Goal: Task Accomplishment & Management: Complete application form

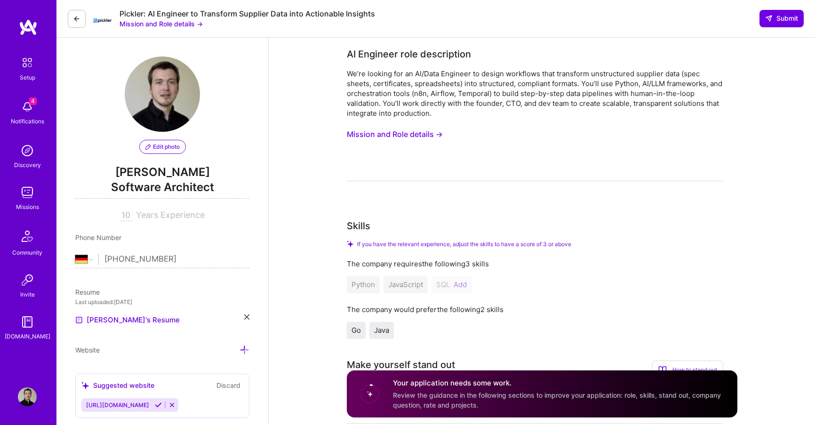
select select "DE"
click at [115, 315] on link "[PERSON_NAME]'s Resume" at bounding box center [127, 319] width 104 height 11
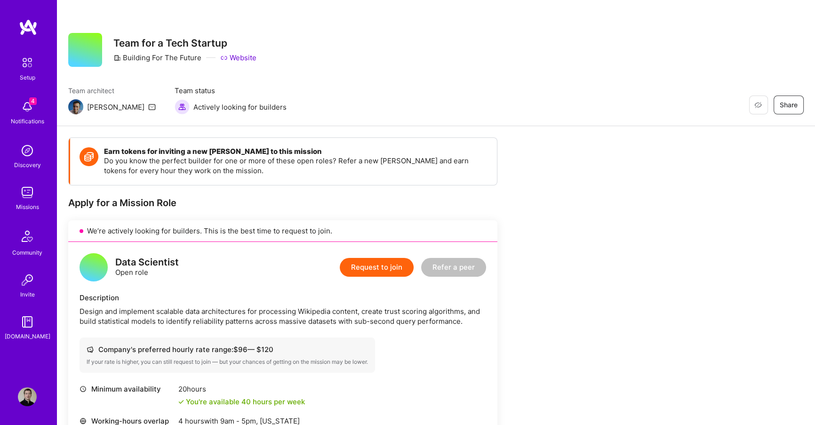
click at [31, 105] on img at bounding box center [27, 106] width 19 height 19
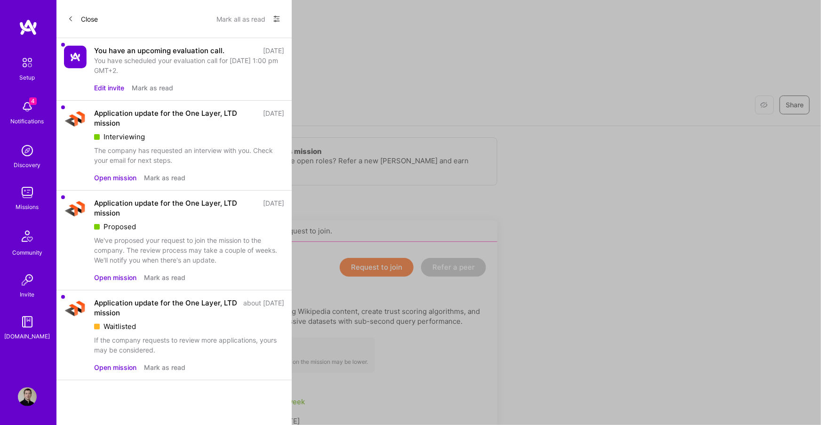
click at [107, 179] on button "Open mission" at bounding box center [115, 178] width 42 height 10
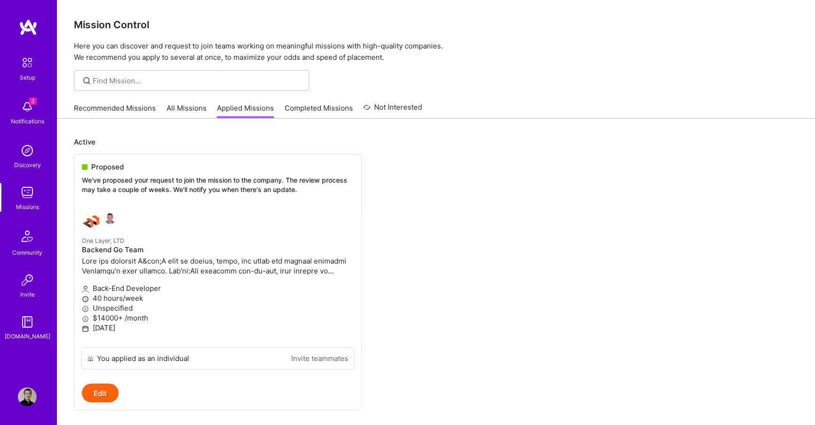
click at [118, 110] on link "Recommended Missions" at bounding box center [115, 111] width 82 height 16
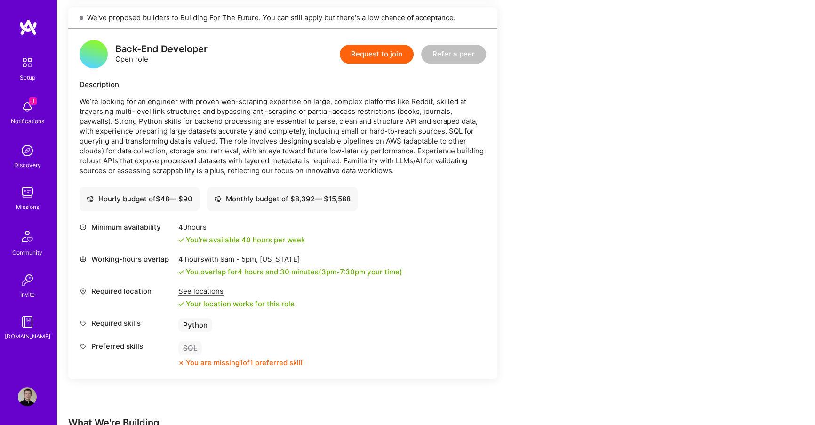
scroll to position [1209, 0]
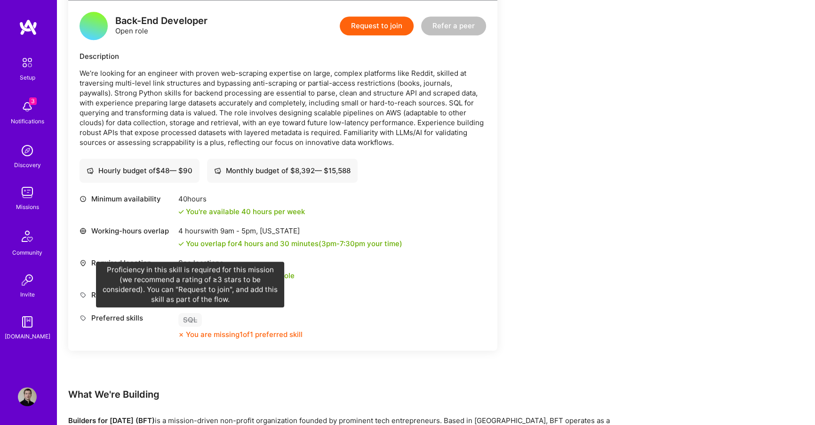
click at [190, 322] on div "SQL" at bounding box center [190, 320] width 24 height 14
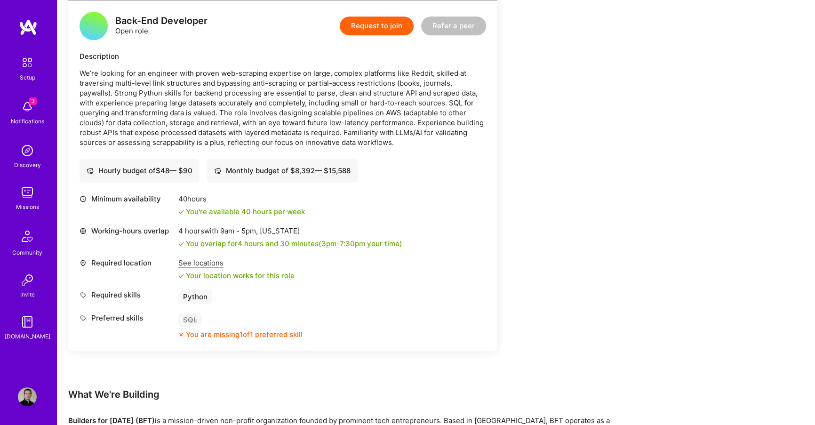
click at [371, 23] on button "Request to join" at bounding box center [377, 25] width 74 height 19
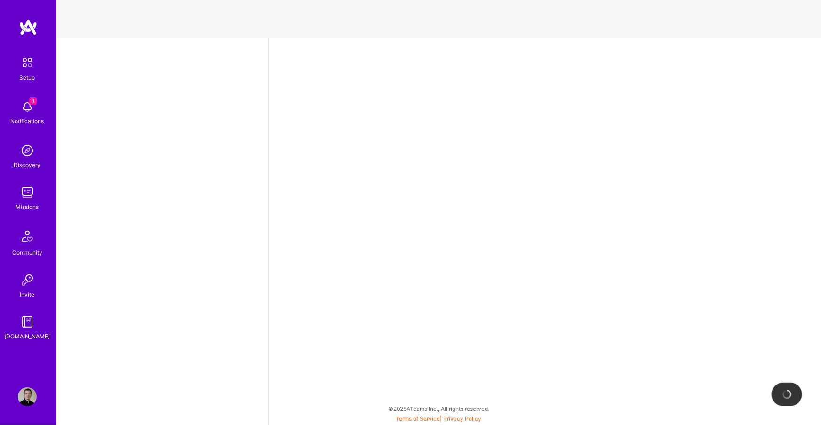
select select "DE"
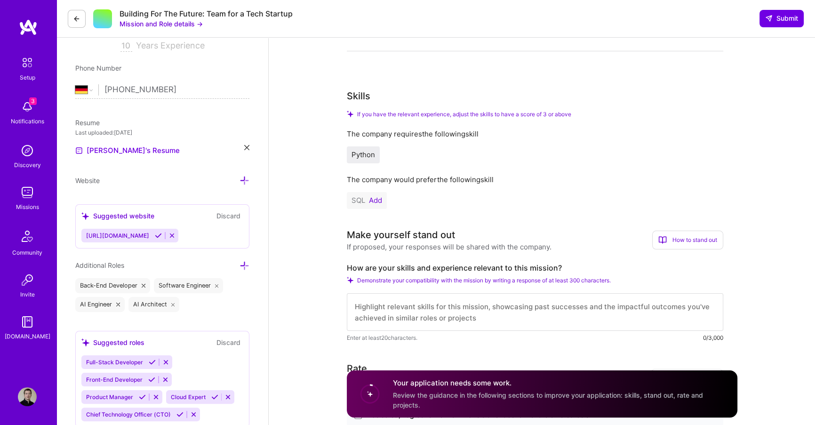
scroll to position [169, 0]
click at [371, 201] on button "Add" at bounding box center [375, 201] width 13 height 8
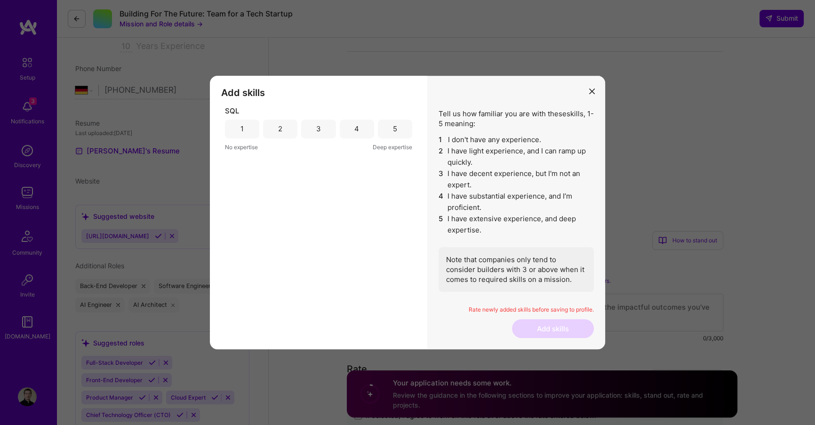
click at [387, 128] on div "5" at bounding box center [395, 129] width 34 height 19
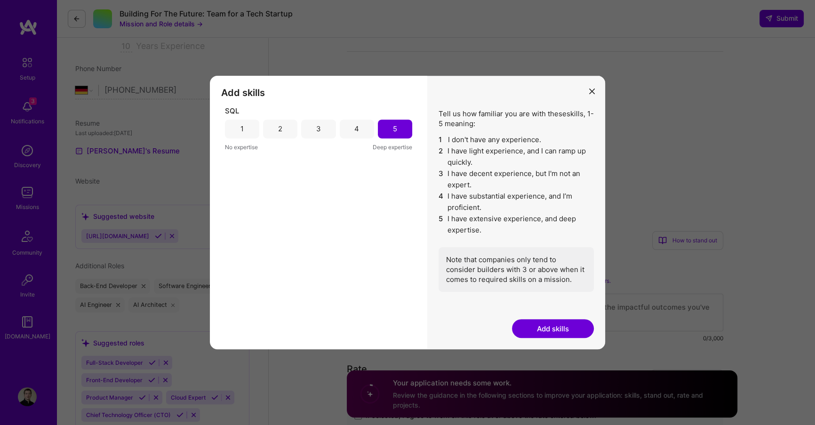
click at [541, 325] on button "Add skills" at bounding box center [553, 328] width 82 height 19
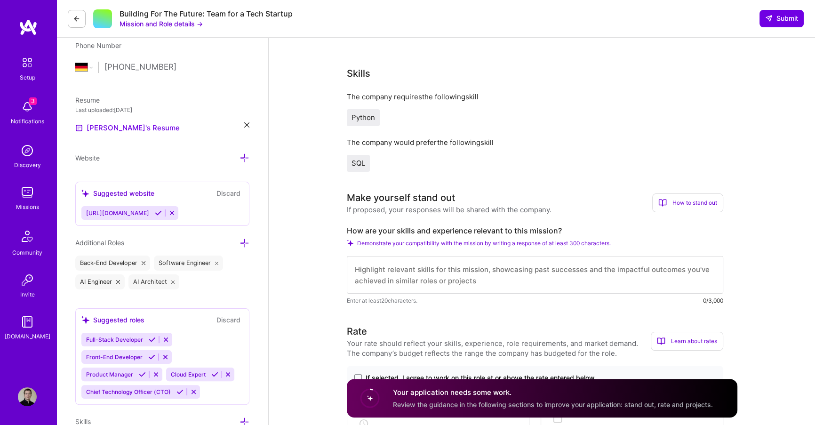
scroll to position [262, 0]
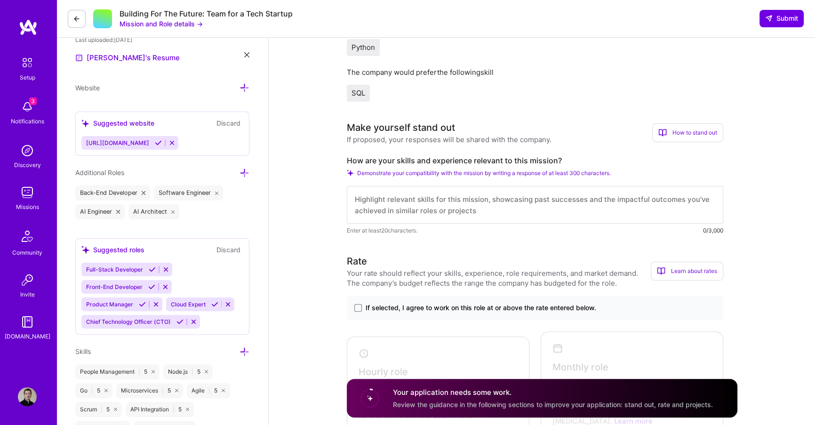
click at [376, 197] on textarea at bounding box center [535, 205] width 376 height 38
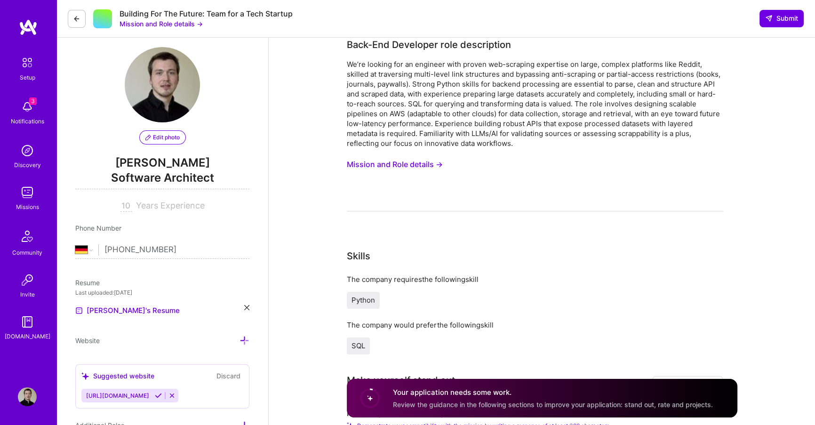
scroll to position [0, 0]
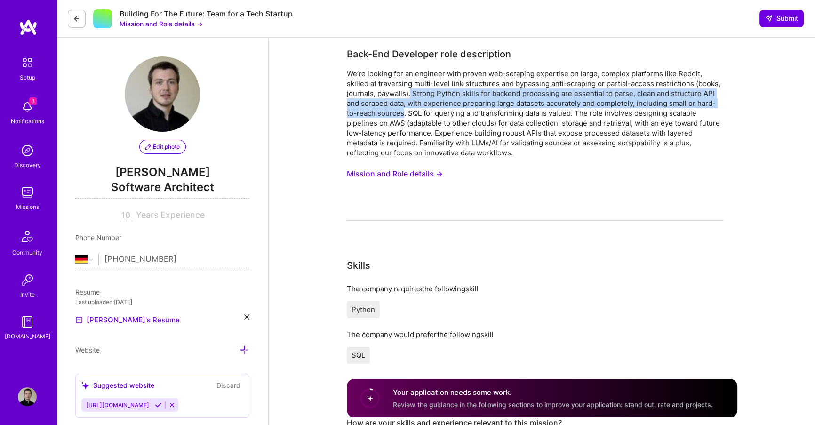
drag, startPoint x: 409, startPoint y: 95, endPoint x: 402, endPoint y: 115, distance: 21.1
click at [403, 115] on div "We’re looking for an engineer with proven web-scraping expertise on large, comp…" at bounding box center [535, 113] width 376 height 89
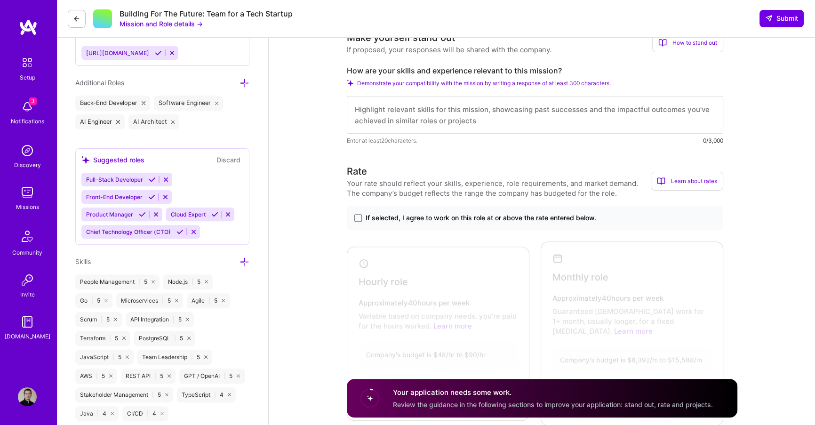
scroll to position [386, 0]
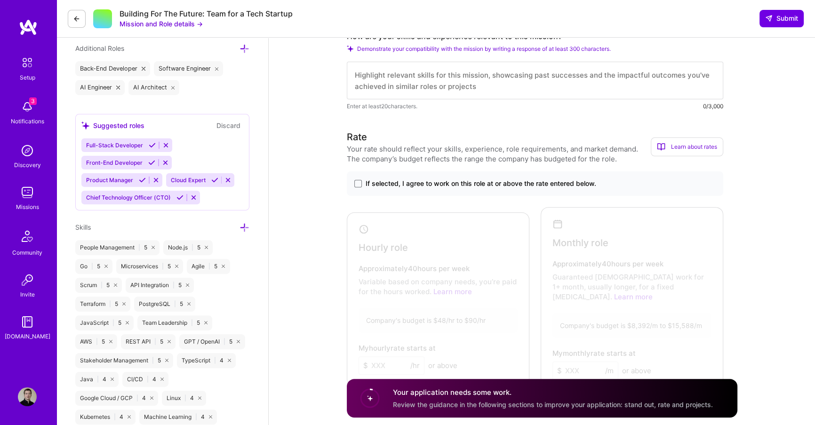
click at [392, 87] on textarea at bounding box center [535, 81] width 376 height 38
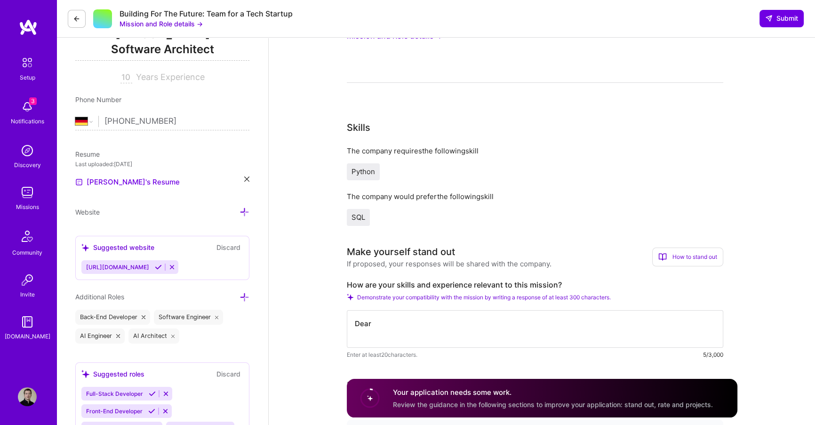
scroll to position [0, 0]
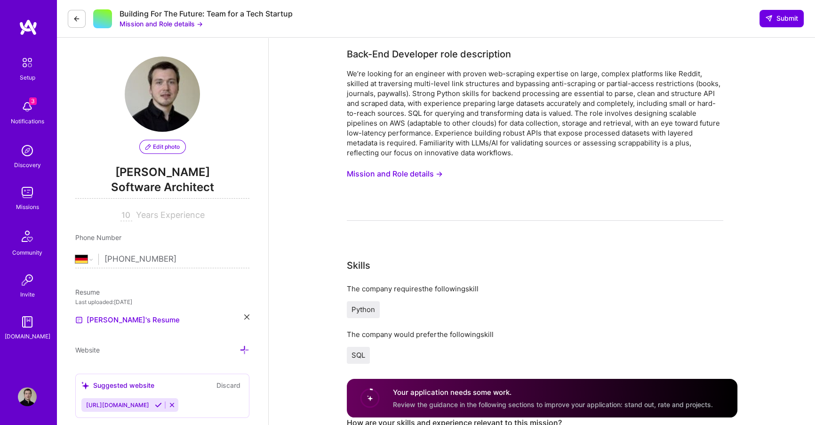
click at [141, 24] on button "Mission and Role details →" at bounding box center [161, 24] width 83 height 10
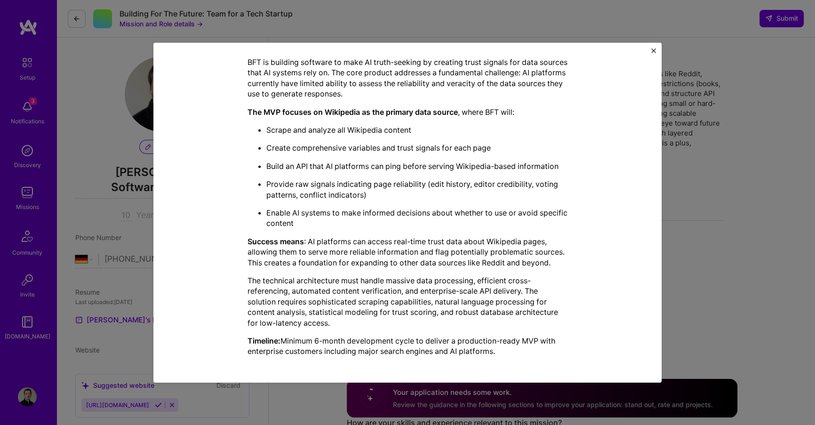
scroll to position [291, 0]
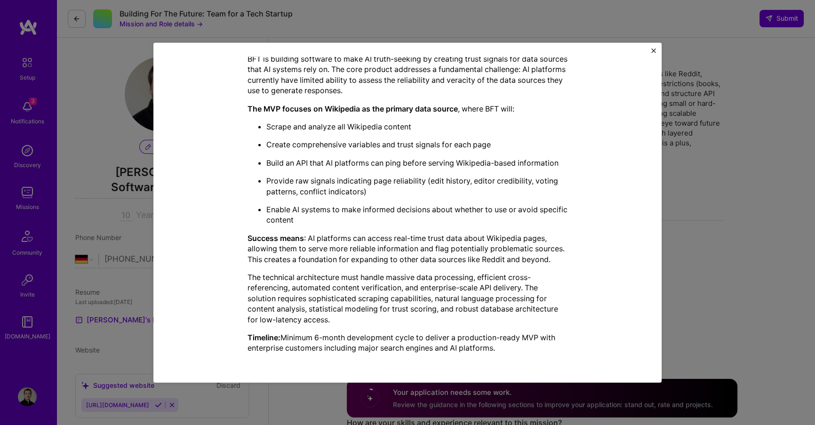
click at [712, 230] on div "Mission Description and Role Details Back-End Developer role description We’re …" at bounding box center [407, 212] width 815 height 425
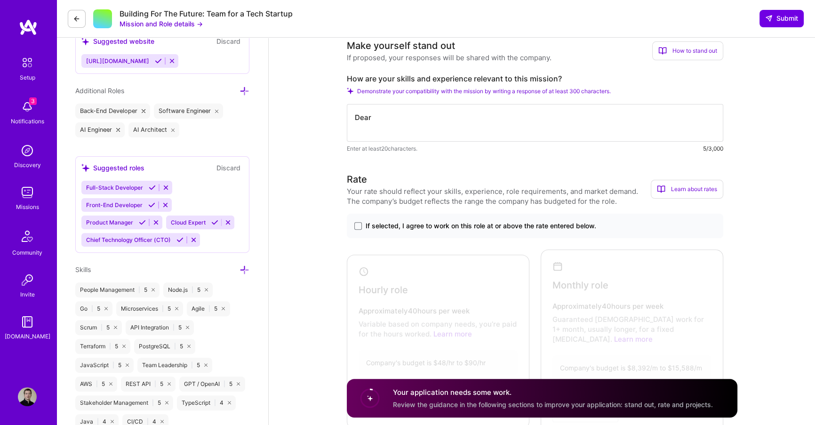
scroll to position [125, 0]
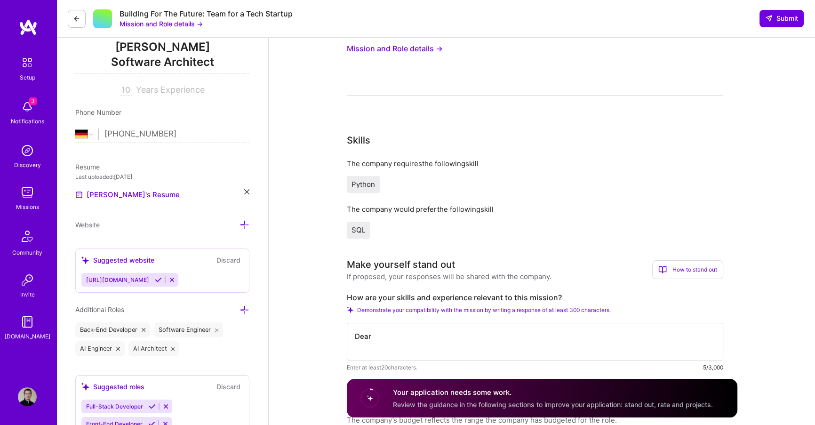
click at [455, 341] on textarea "Dear" at bounding box center [535, 342] width 376 height 38
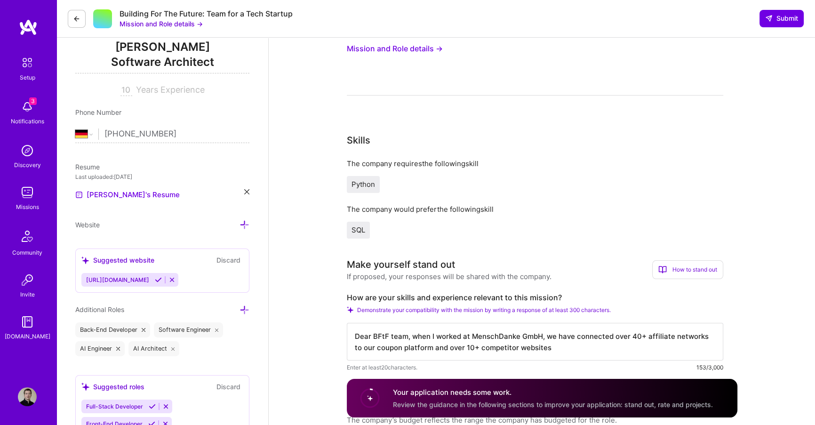
click at [467, 349] on textarea "Dear BFtF team, when I worked at MenschDanke GmbH, we have connected over 40+ a…" at bounding box center [535, 342] width 376 height 38
click at [575, 352] on textarea "Dear BFtF team, when I worked at MenschDanke GmbH, we have connected over 40+ a…" at bounding box center [535, 342] width 376 height 38
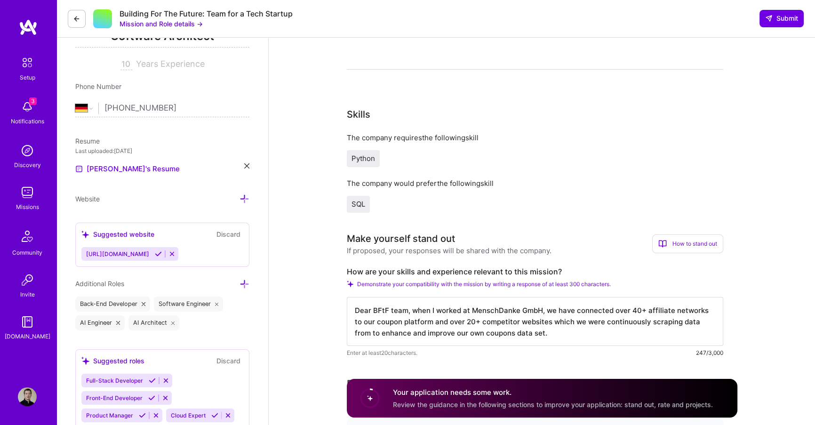
scroll to position [155, 0]
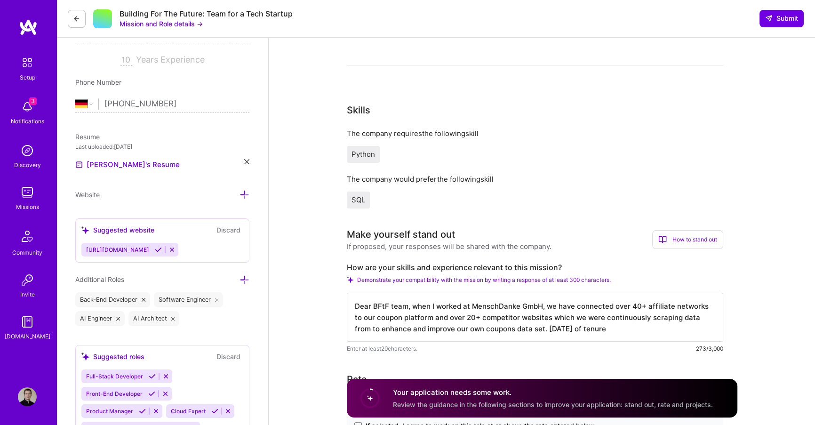
click at [618, 330] on textarea "Dear BFtF team, when I worked at MenschDanke GmbH, we have connected over 40+ a…" at bounding box center [535, 317] width 376 height 49
click at [635, 320] on textarea "Dear BFtF team, when I worked at MenschDanke GmbH, we have connected over 40+ a…" at bounding box center [535, 317] width 376 height 49
click at [630, 329] on textarea "Dear BFtF team, when I worked at MenschDanke GmbH, we have connected over 40+ a…" at bounding box center [535, 317] width 376 height 49
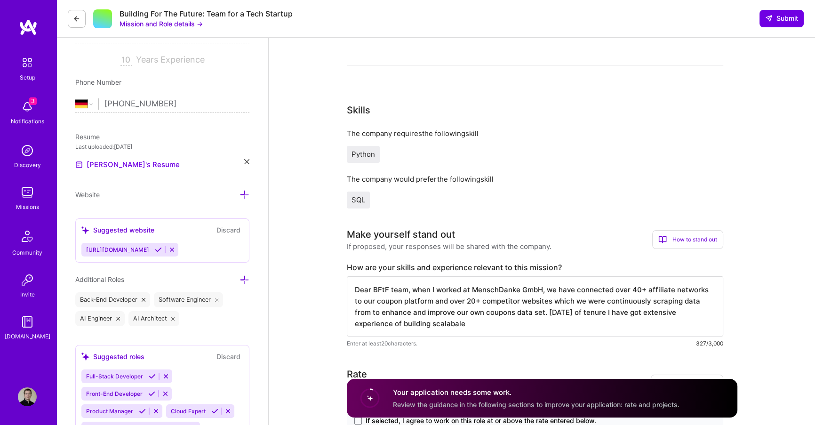
drag, startPoint x: 444, startPoint y: 327, endPoint x: 422, endPoint y: 302, distance: 33.7
click at [422, 302] on textarea "Dear BFtF team, when I worked at MenschDanke GmbH, we have connected over 40+ a…" at bounding box center [535, 306] width 376 height 60
click at [476, 329] on textarea "Dear BFtF team, when I worked at MenschDanke GmbH, we have connected over 40+ a…" at bounding box center [535, 306] width 376 height 60
click at [446, 323] on textarea "Dear BFtF team, when I worked at MenschDanke GmbH, we have connected over 40+ a…" at bounding box center [535, 306] width 376 height 60
drag, startPoint x: 446, startPoint y: 321, endPoint x: 415, endPoint y: 327, distance: 32.0
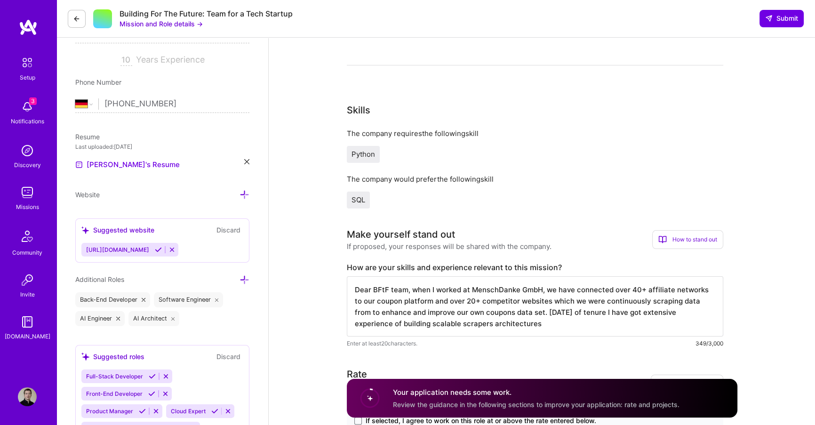
click at [415, 327] on textarea "Dear BFtF team, when I worked at MenschDanke GmbH, we have connected over 40+ a…" at bounding box center [535, 306] width 376 height 60
click at [434, 326] on textarea "Dear BFtF team, when I worked at MenschDanke GmbH, we have connected over 40+ a…" at bounding box center [535, 306] width 376 height 60
click at [444, 326] on textarea "Dear BFtF team, when I worked at MenschDanke GmbH, we have connected over 40+ a…" at bounding box center [535, 306] width 376 height 60
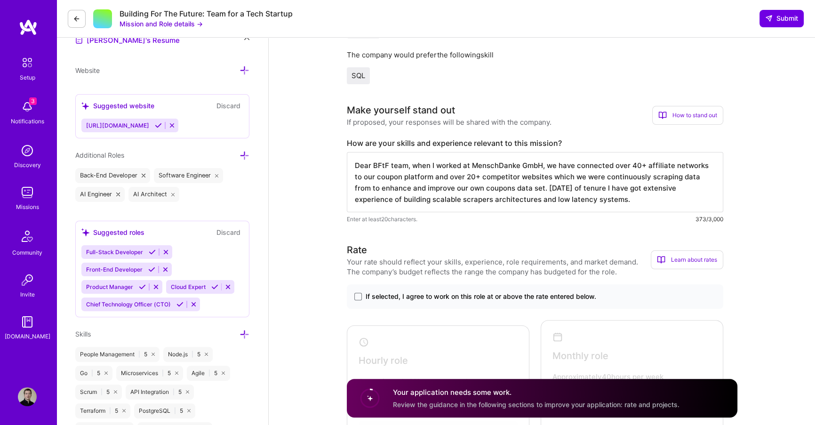
scroll to position [294, 0]
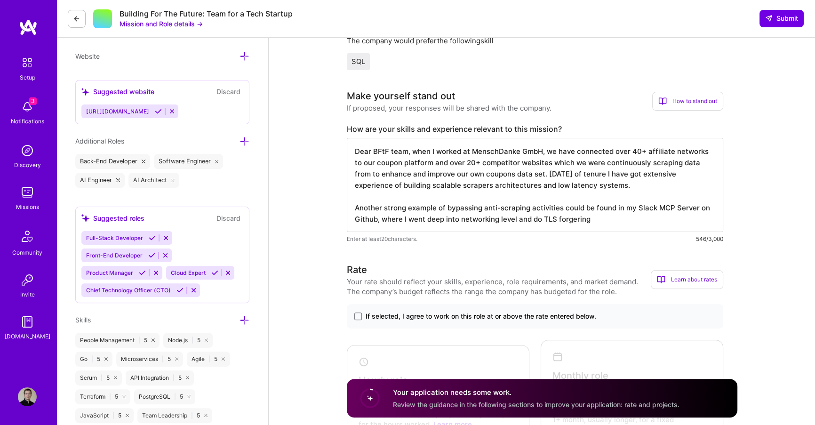
drag, startPoint x: 569, startPoint y: 221, endPoint x: 563, endPoint y: 220, distance: 6.6
click at [563, 220] on textarea "Dear BFtF team, when I worked at MenschDanke GmbH, we have connected over 40+ a…" at bounding box center [535, 185] width 376 height 94
paste textarea "forgery"
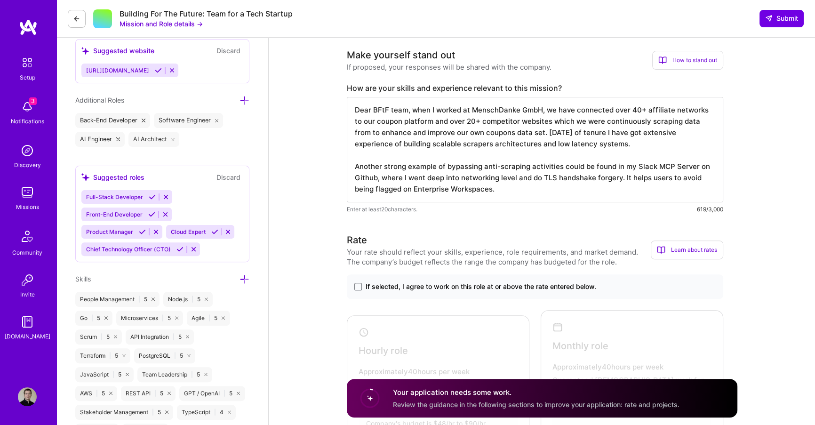
scroll to position [350, 0]
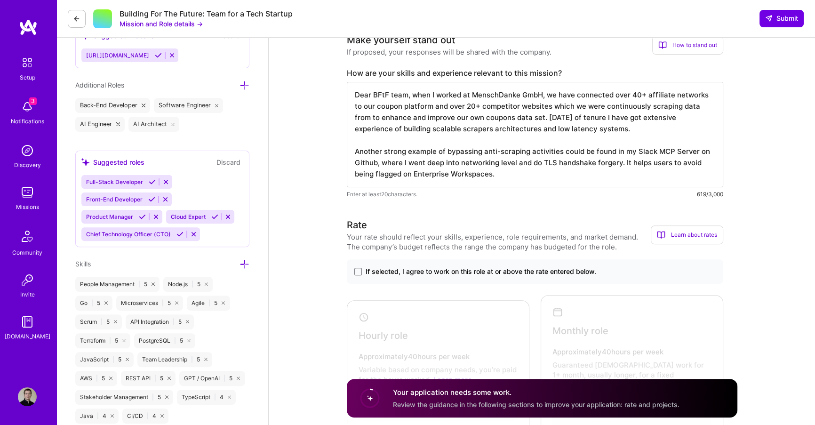
type textarea "Dear BFtF team, when I worked at MenschDanke GmbH, we have connected over 40+ a…"
click at [454, 269] on span "If selected, I agree to work on this role at or above the rate entered below." at bounding box center [481, 271] width 231 height 9
click at [0, 0] on input "If selected, I agree to work on this role at or above the rate entered below." at bounding box center [0, 0] width 0 height 0
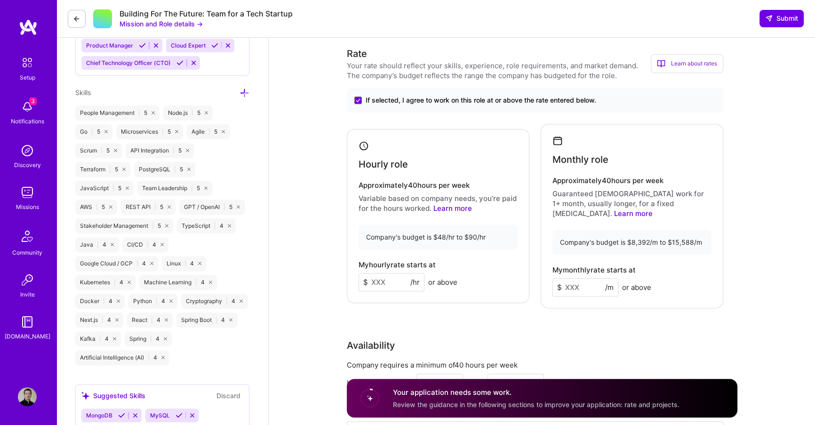
scroll to position [529, 0]
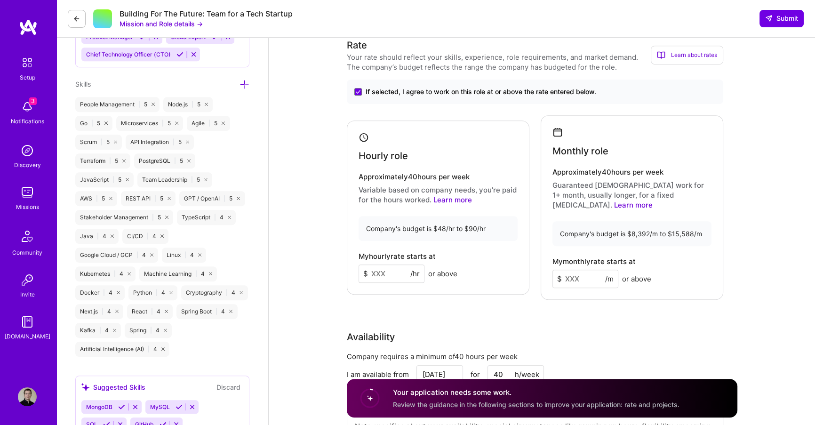
click at [593, 270] on input at bounding box center [585, 279] width 66 height 18
type input "12000"
click at [394, 264] on input at bounding box center [392, 273] width 66 height 18
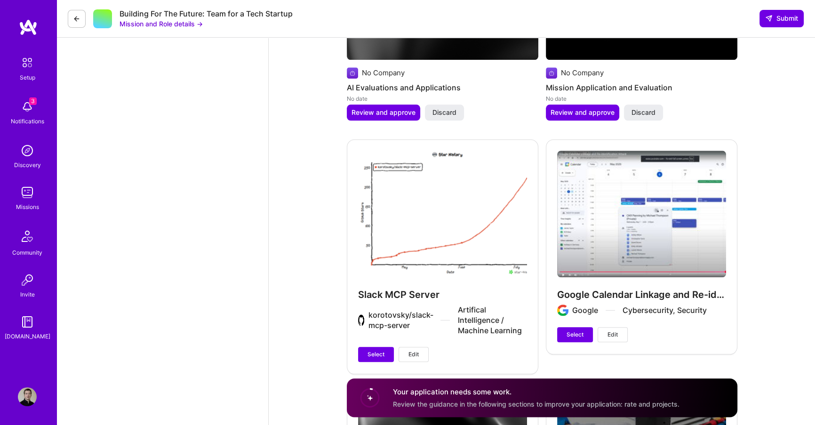
scroll to position [1293, 0]
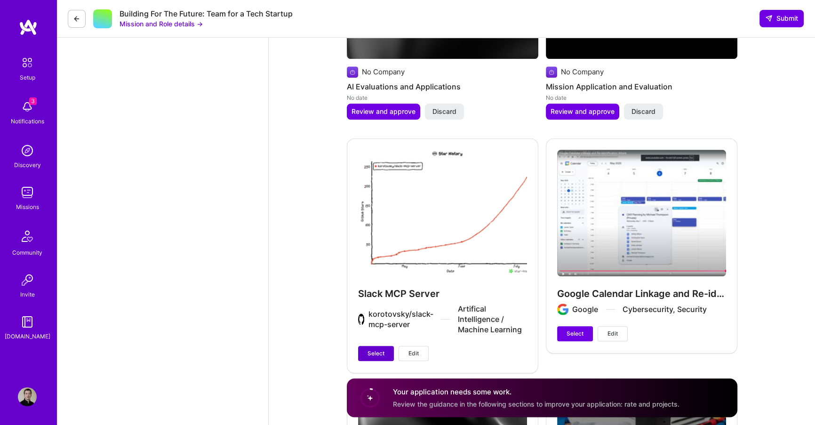
type input "90"
click at [373, 346] on button "Select" at bounding box center [376, 353] width 36 height 15
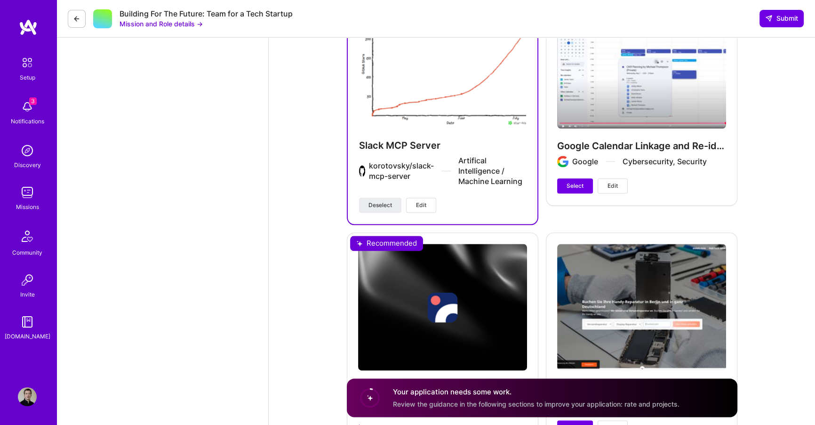
scroll to position [1442, 0]
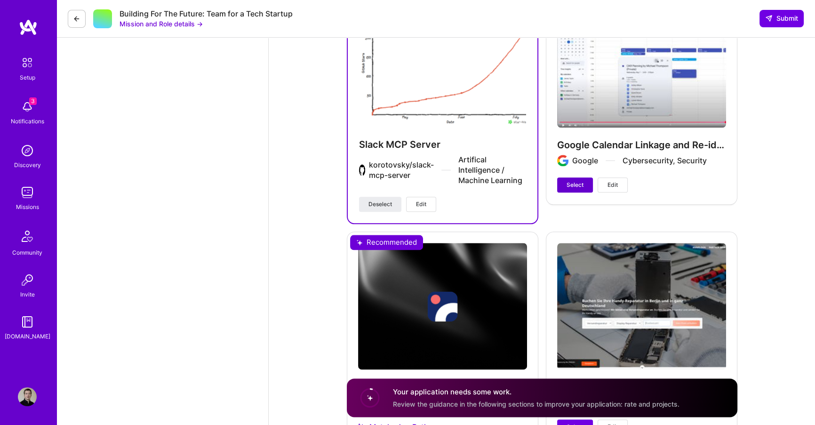
click at [575, 189] on button "Select" at bounding box center [575, 184] width 36 height 15
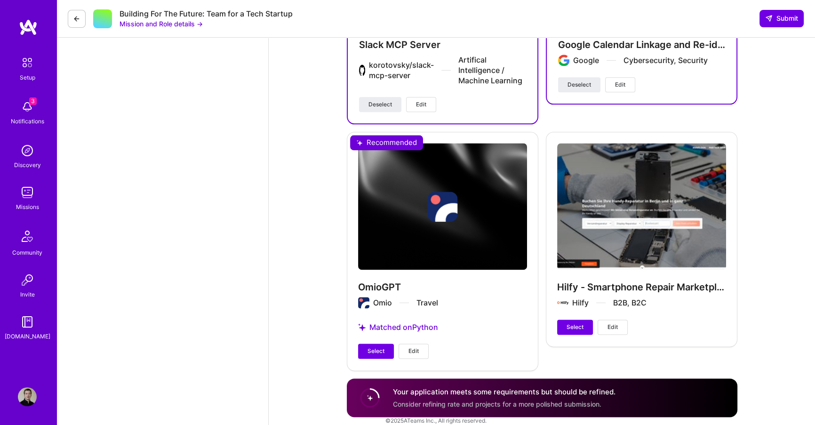
scroll to position [1543, 0]
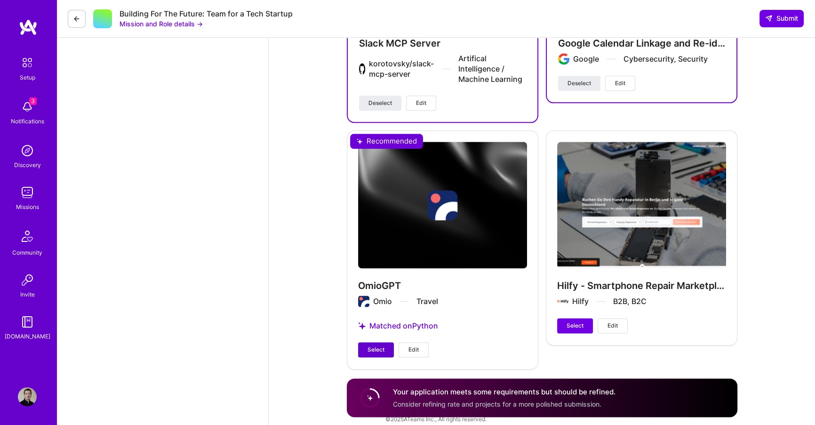
click at [381, 345] on span "Select" at bounding box center [375, 349] width 17 height 8
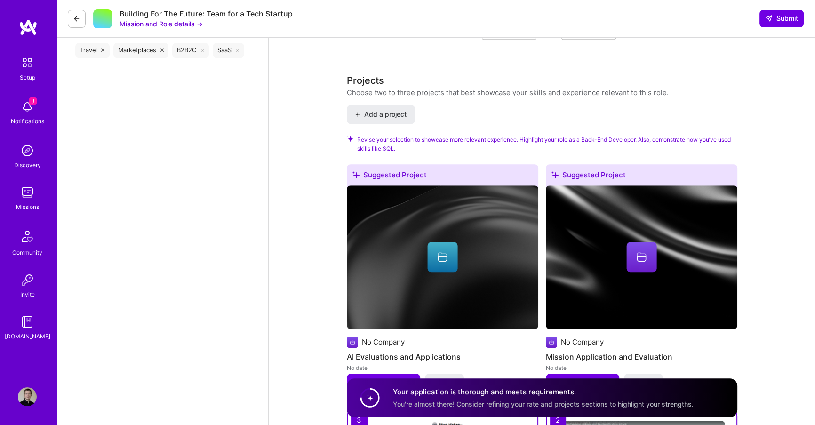
scroll to position [1543, 0]
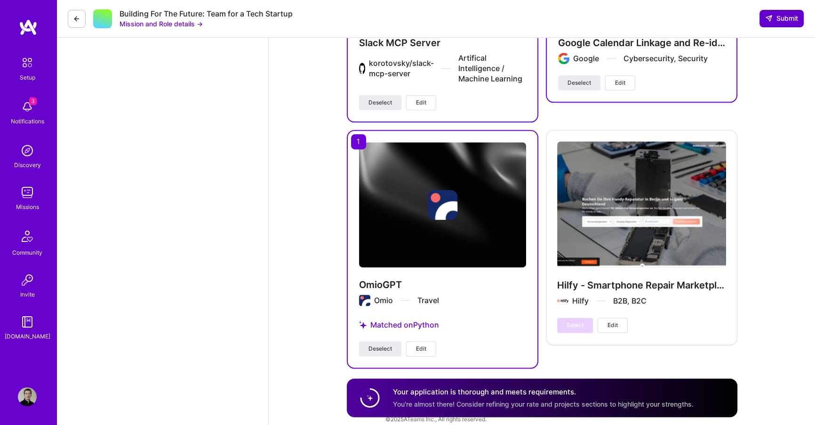
click at [776, 24] on button "Submit" at bounding box center [781, 18] width 44 height 17
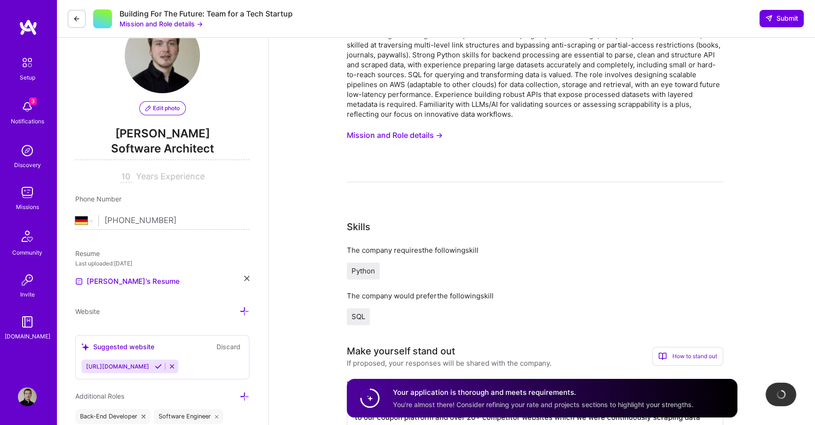
scroll to position [0, 0]
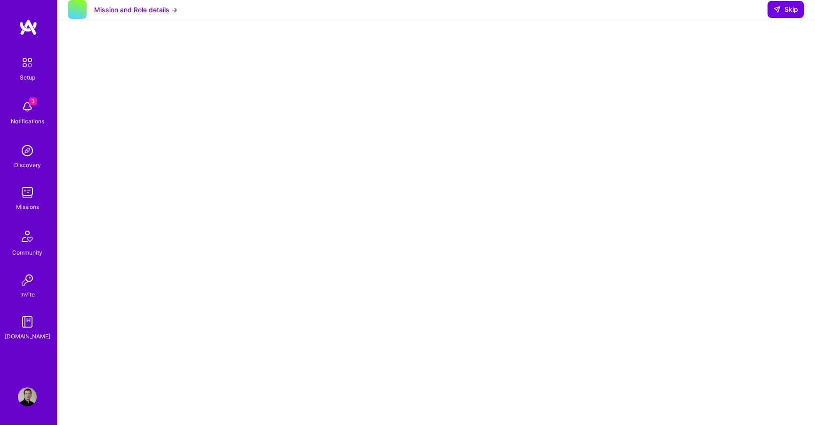
scroll to position [104, 0]
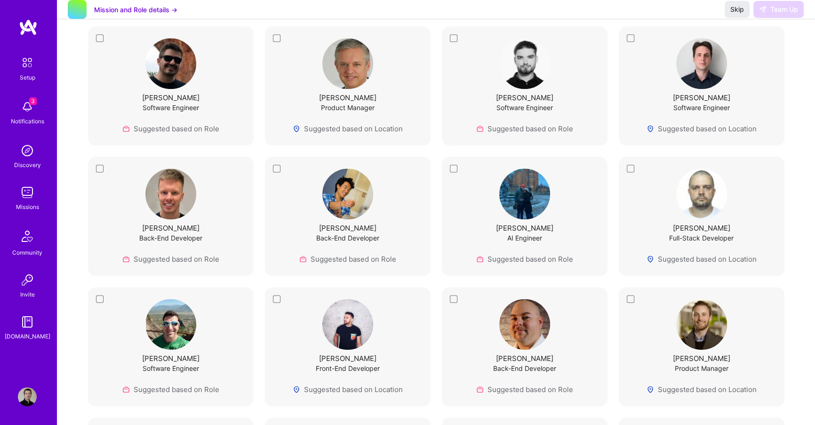
scroll to position [1508, 0]
click at [731, 14] on span "Skip" at bounding box center [737, 9] width 14 height 9
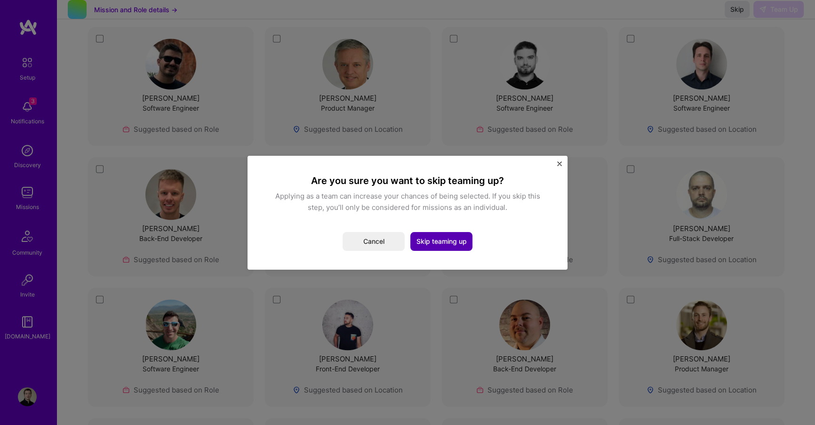
click at [438, 247] on button "Skip teaming up" at bounding box center [441, 241] width 62 height 19
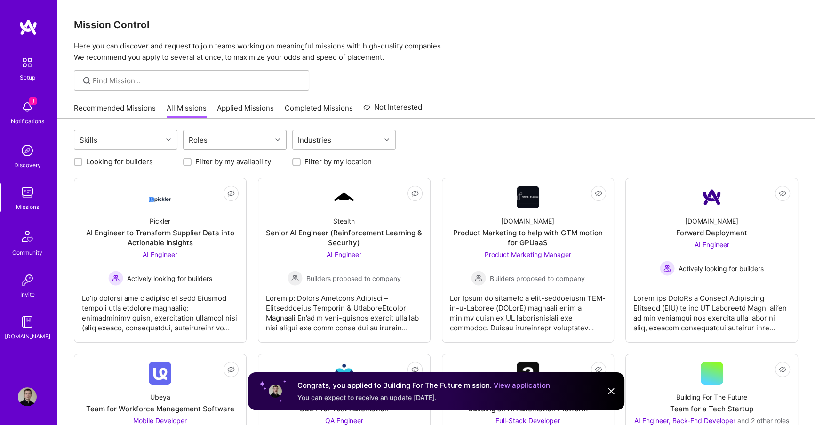
click at [264, 140] on div "Roles" at bounding box center [228, 139] width 88 height 19
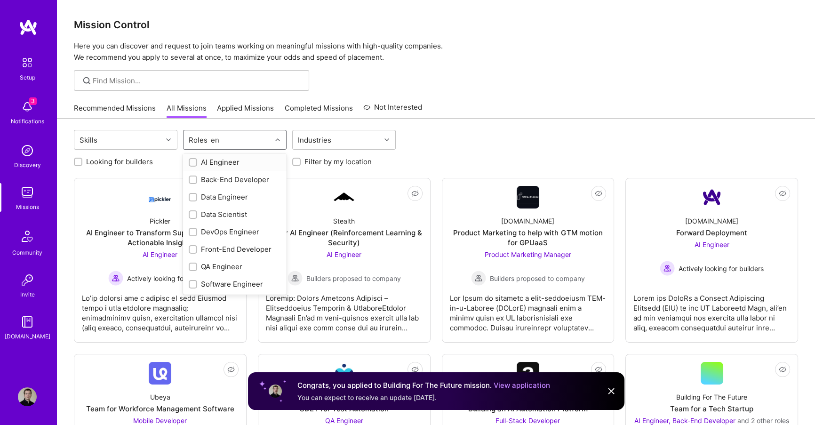
scroll to position [1, 0]
type input "e"
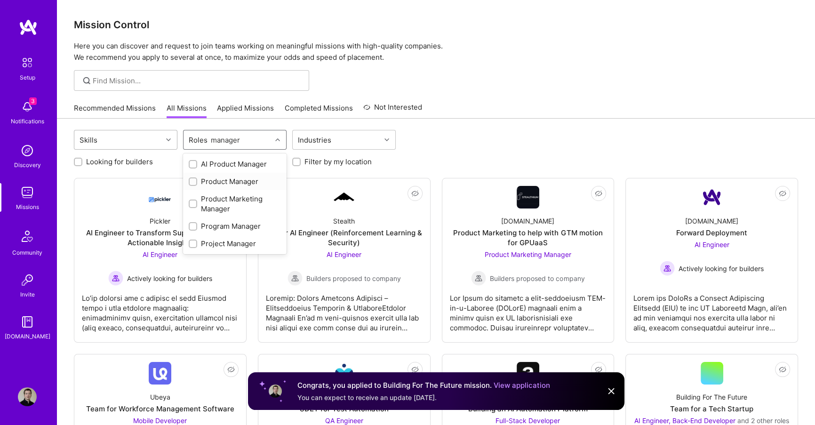
type input "manager"
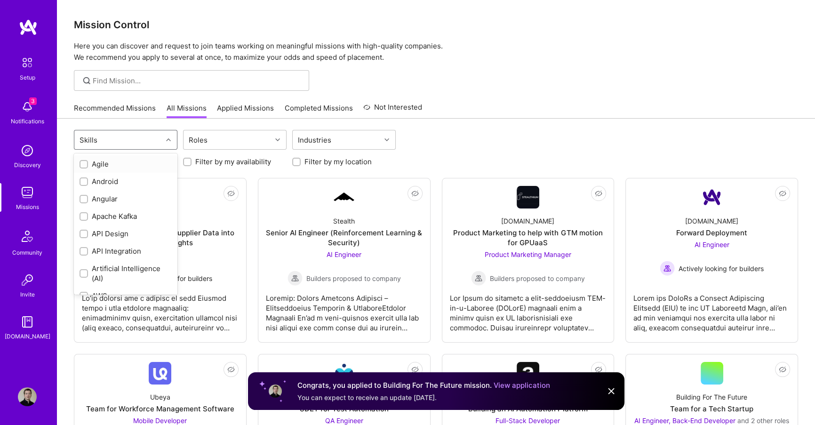
click at [149, 144] on div "Skills" at bounding box center [118, 139] width 88 height 19
type input "e"
click at [218, 141] on div "Roles" at bounding box center [228, 139] width 88 height 19
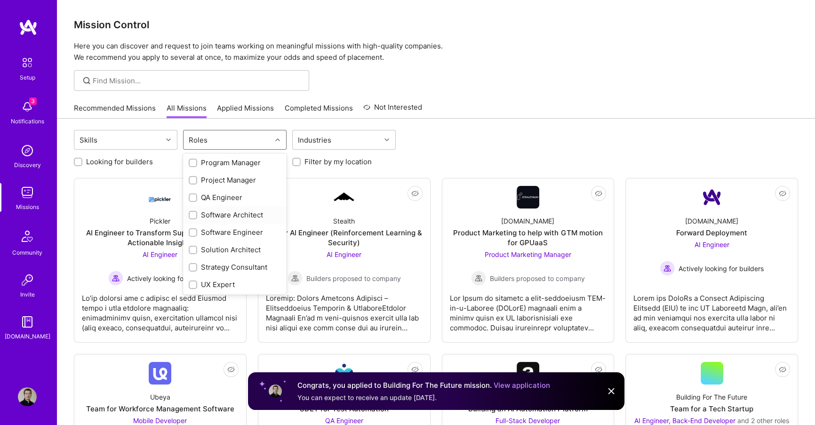
scroll to position [424, 0]
click at [499, 144] on div "Skills option , deselected. option Product Owner focused, 24 of 32. 32 results …" at bounding box center [436, 141] width 724 height 22
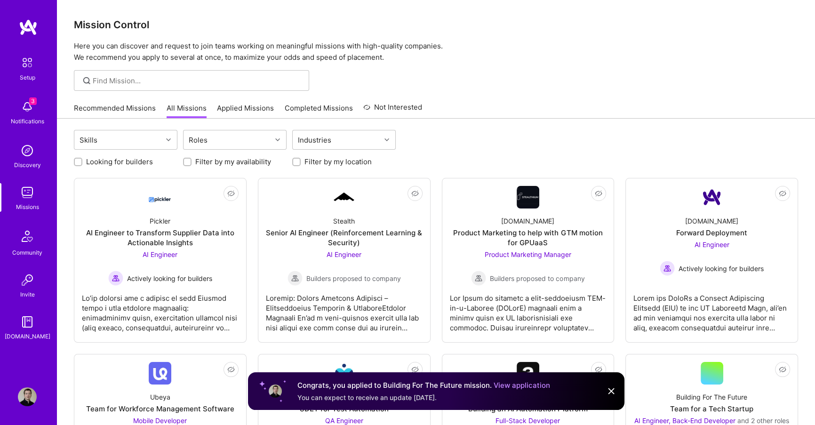
click at [25, 120] on div "Notifications" at bounding box center [27, 121] width 33 height 10
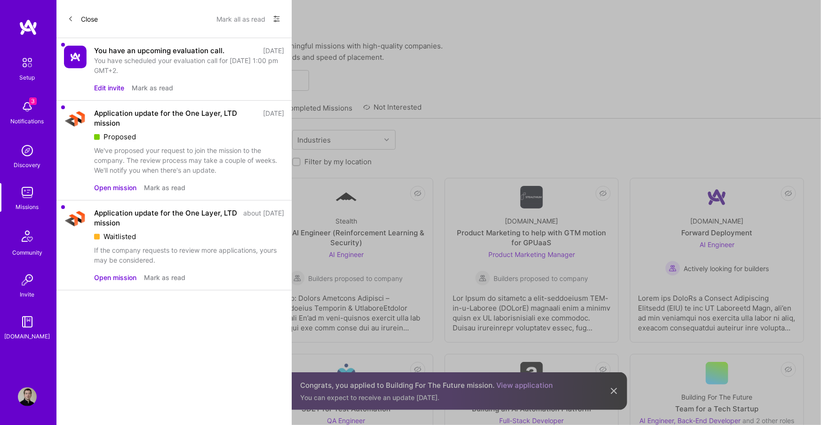
click at [240, 22] on button "Mark all as read" at bounding box center [240, 18] width 49 height 15
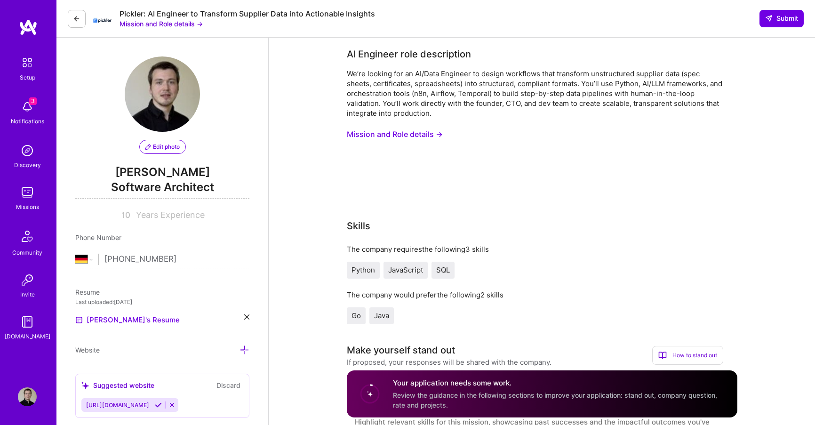
select select "DE"
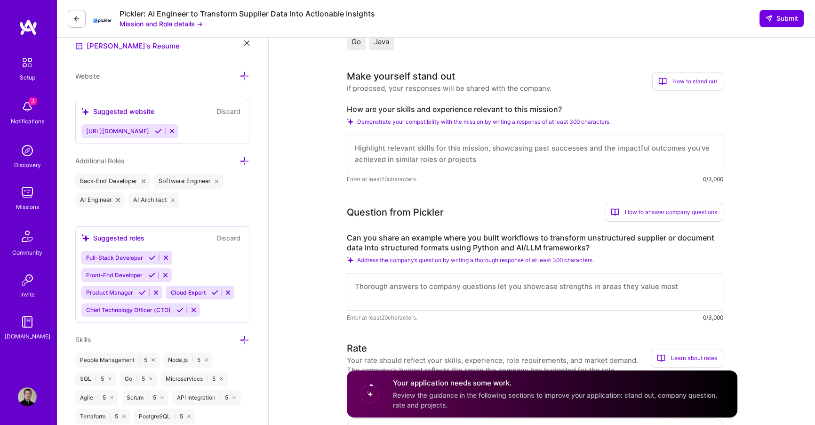
scroll to position [273, 0]
click at [351, 259] on icon at bounding box center [350, 260] width 7 height 7
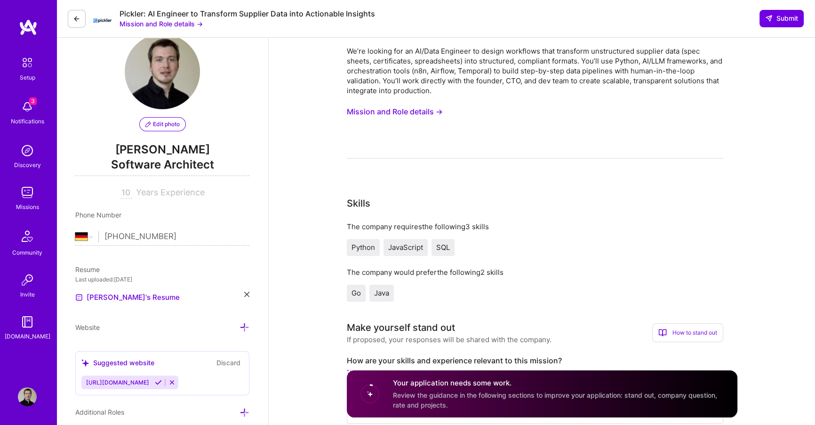
scroll to position [0, 0]
